Goal: Task Accomplishment & Management: Use online tool/utility

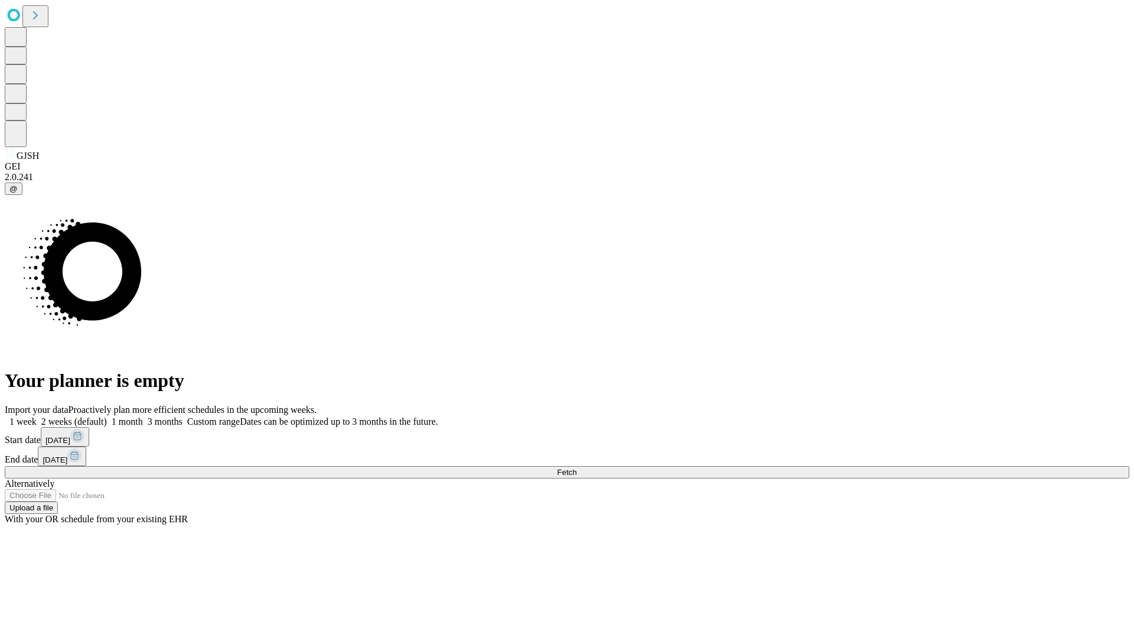
click at [577, 468] on span "Fetch" at bounding box center [566, 472] width 19 height 9
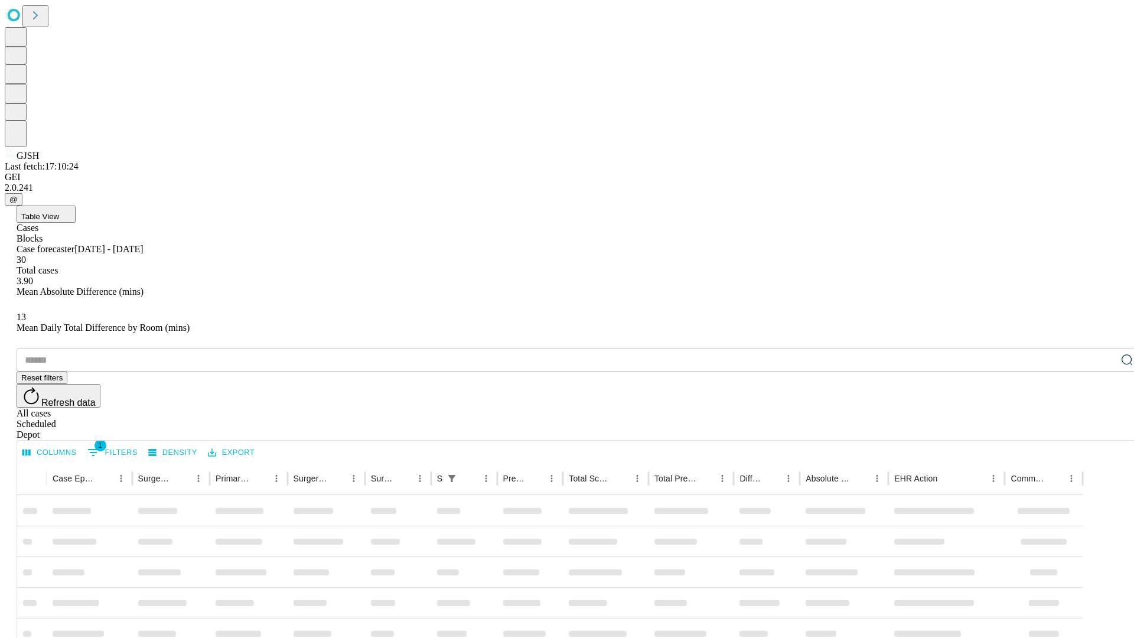
click at [1104, 429] on div "Depot" at bounding box center [579, 434] width 1125 height 11
